Goal: Find specific page/section: Find specific page/section

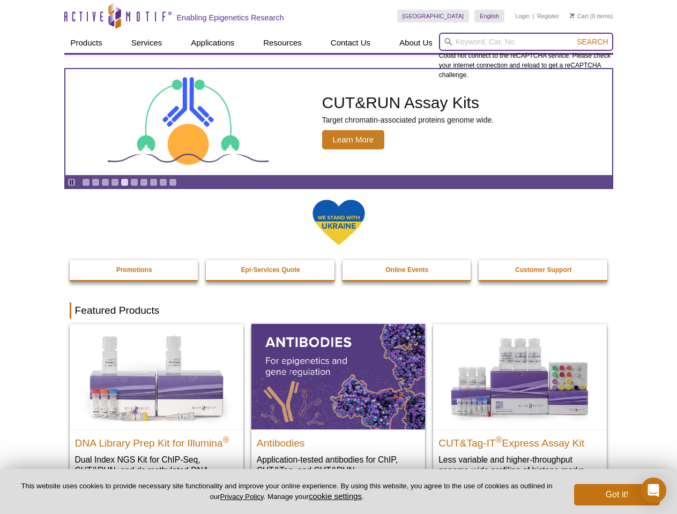
click at [526, 42] on input "search" at bounding box center [526, 42] width 174 height 18
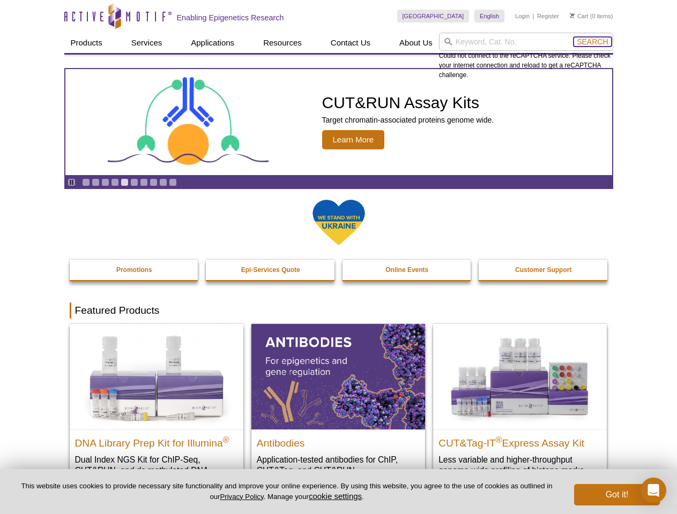
click at [592, 42] on span "Search" at bounding box center [591, 42] width 31 height 9
click at [71, 182] on icon "Pause" at bounding box center [71, 182] width 7 height 7
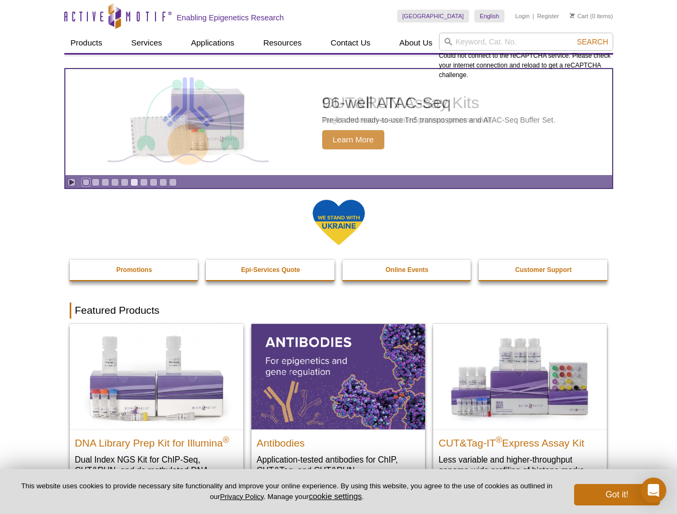
click at [86, 182] on link "Go to slide 1" at bounding box center [86, 182] width 8 height 8
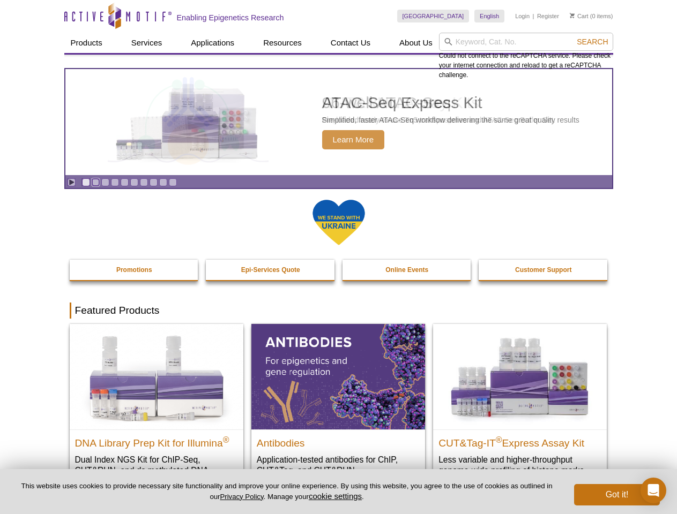
click at [95, 182] on link "Go to slide 2" at bounding box center [96, 182] width 8 height 8
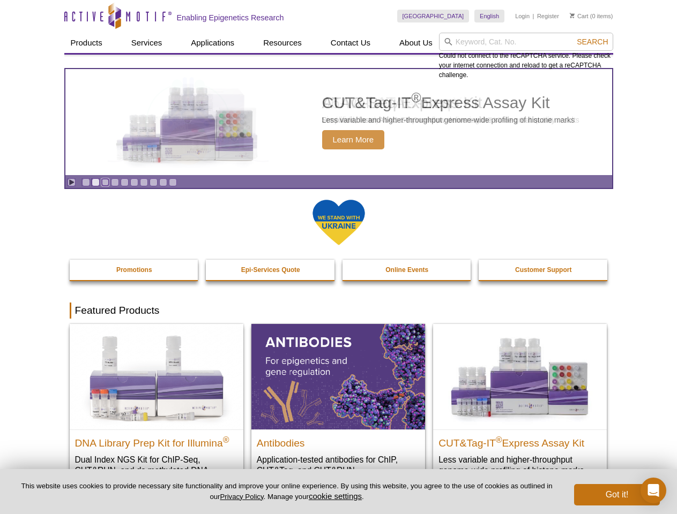
click at [105, 182] on link "Go to slide 3" at bounding box center [105, 182] width 8 height 8
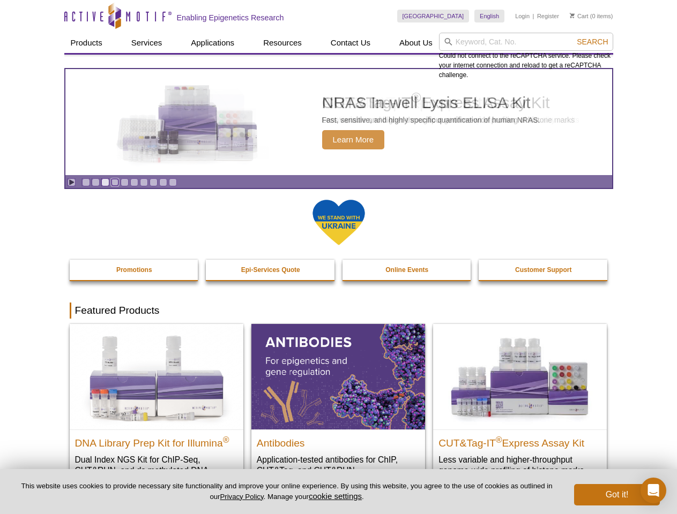
click at [115, 182] on link "Go to slide 4" at bounding box center [115, 182] width 8 height 8
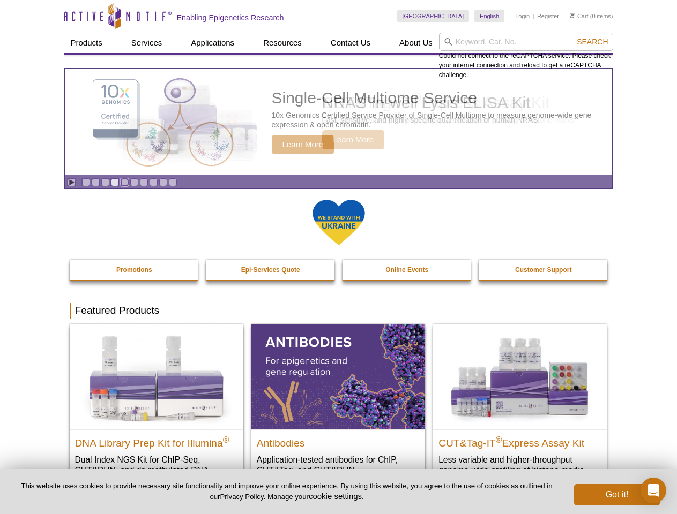
click at [124, 182] on link "Go to slide 5" at bounding box center [125, 182] width 8 height 8
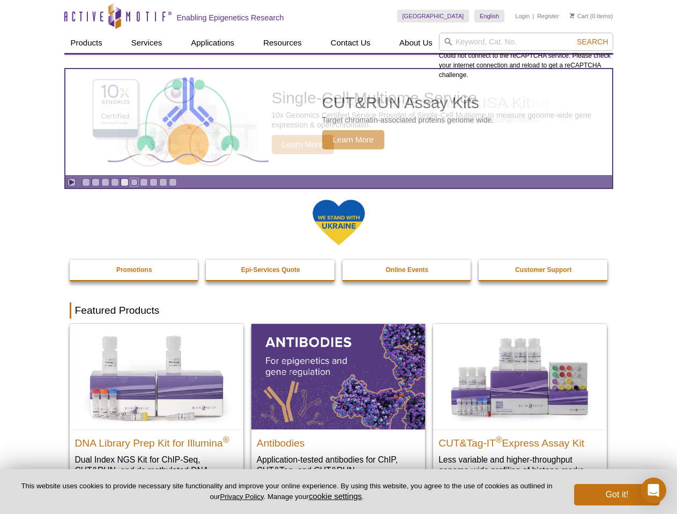
click at [134, 182] on link "Go to slide 6" at bounding box center [134, 182] width 8 height 8
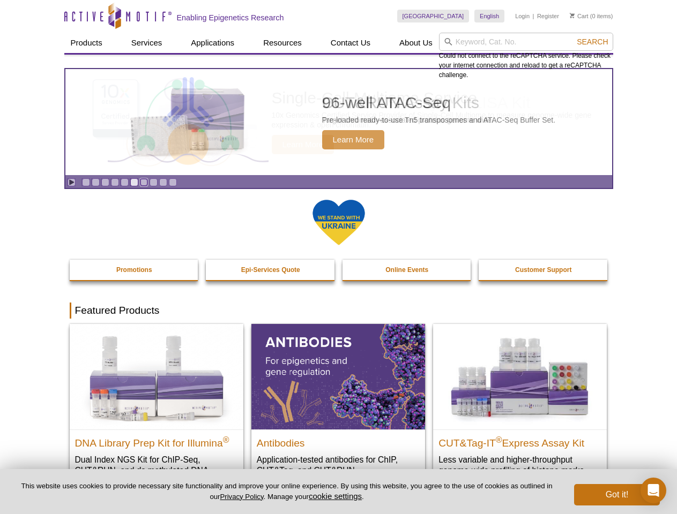
click at [144, 182] on link "Go to slide 7" at bounding box center [144, 182] width 8 height 8
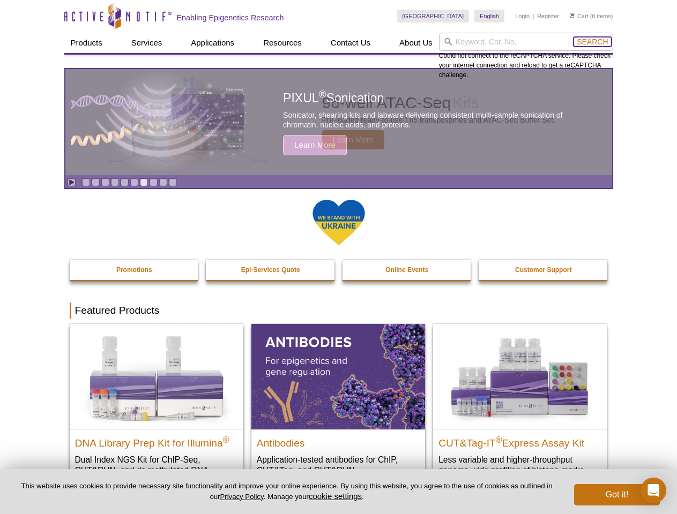
click at [592, 42] on span "Search" at bounding box center [591, 42] width 31 height 9
